Goal: Find specific page/section: Find specific page/section

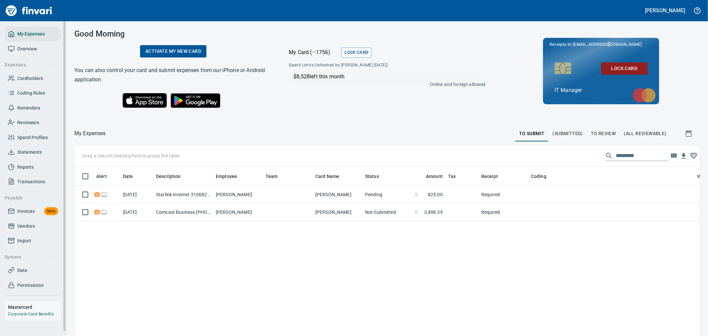
scroll to position [252, 615]
click at [32, 206] on link "Invoices Beta" at bounding box center [32, 211] width 55 height 15
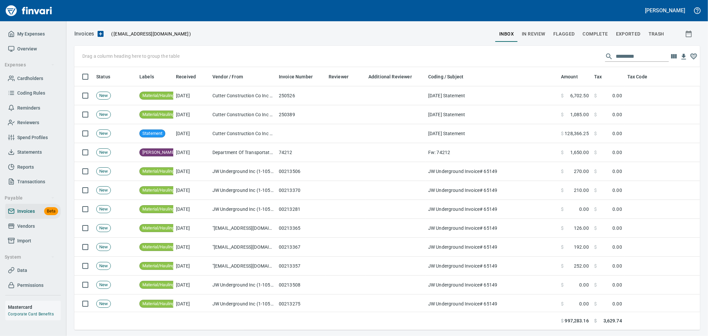
scroll to position [252, 615]
click at [536, 33] on span "In Review" at bounding box center [534, 34] width 24 height 8
click at [638, 57] on input "text" at bounding box center [642, 56] width 53 height 11
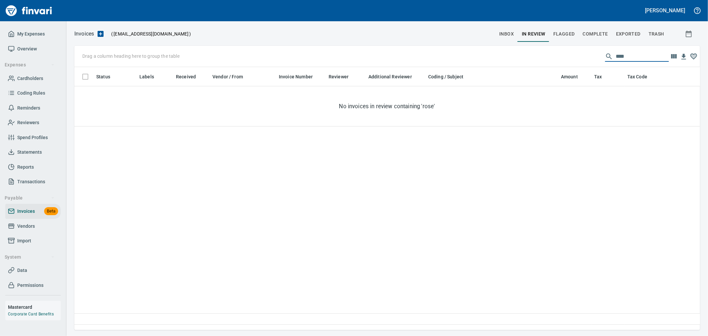
type input "****"
click at [534, 31] on span "In Review" at bounding box center [534, 34] width 24 height 8
click at [591, 34] on span "Complete" at bounding box center [595, 34] width 25 height 8
click at [539, 33] on span "In Review" at bounding box center [534, 34] width 24 height 8
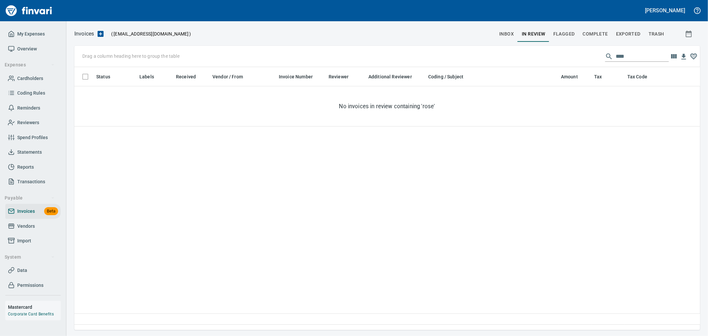
scroll to position [252, 620]
click at [34, 226] on span "Vendors" at bounding box center [26, 226] width 18 height 8
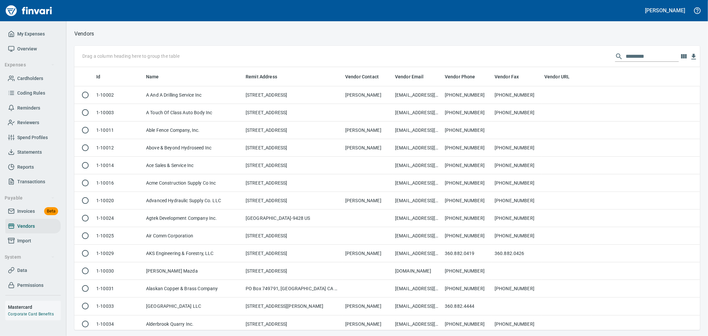
scroll to position [257, 615]
click at [651, 59] on input "text" at bounding box center [652, 56] width 53 height 11
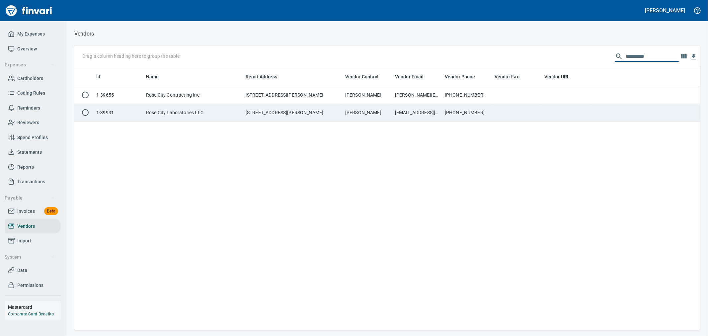
type input "*********"
click at [434, 119] on td "[EMAIL_ADDRESS][DOMAIN_NAME]" at bounding box center [417, 113] width 50 height 18
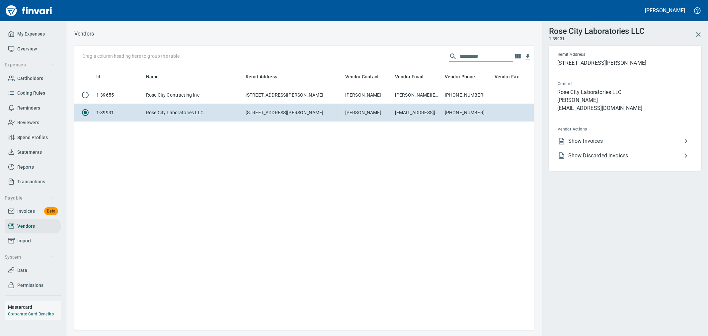
scroll to position [252, 449]
click at [613, 137] on span "Show Invoices" at bounding box center [625, 141] width 114 height 8
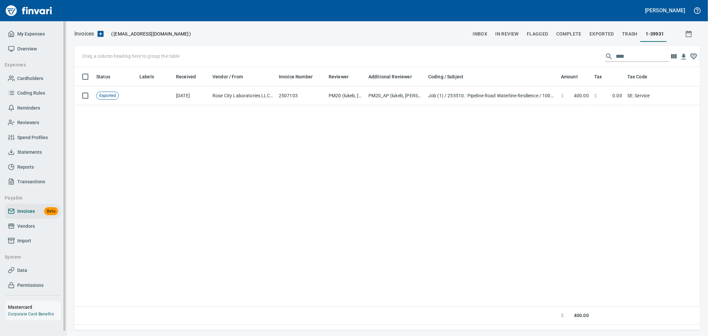
scroll to position [252, 620]
drag, startPoint x: 632, startPoint y: 55, endPoint x: 562, endPoint y: 62, distance: 70.4
click at [562, 62] on div "Drag a column heading here to group the table ****" at bounding box center [387, 56] width 626 height 21
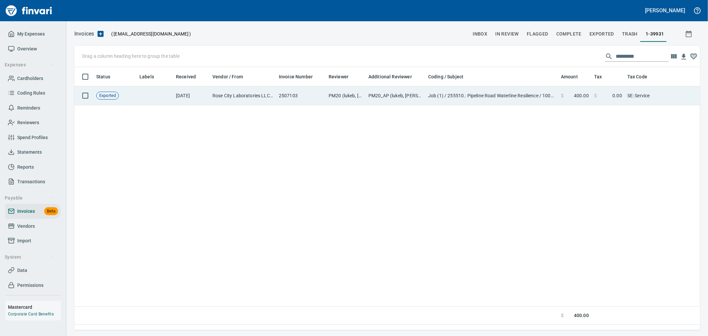
click at [374, 101] on td "PM20_AP (lukeb, [PERSON_NAME])" at bounding box center [396, 95] width 60 height 19
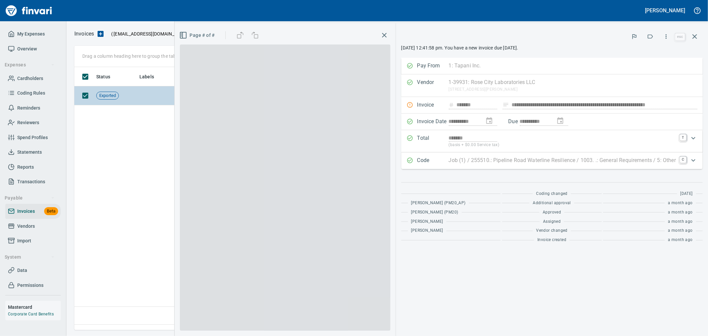
scroll to position [252, 620]
